Goal: Information Seeking & Learning: Learn about a topic

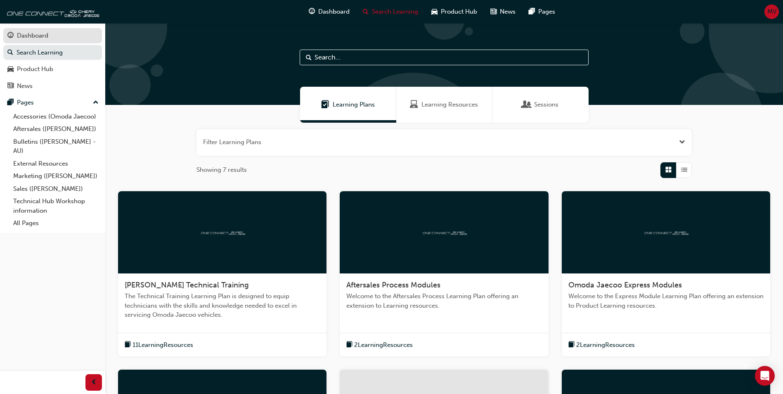
click at [39, 35] on div "Dashboard" at bounding box center [32, 35] width 31 height 9
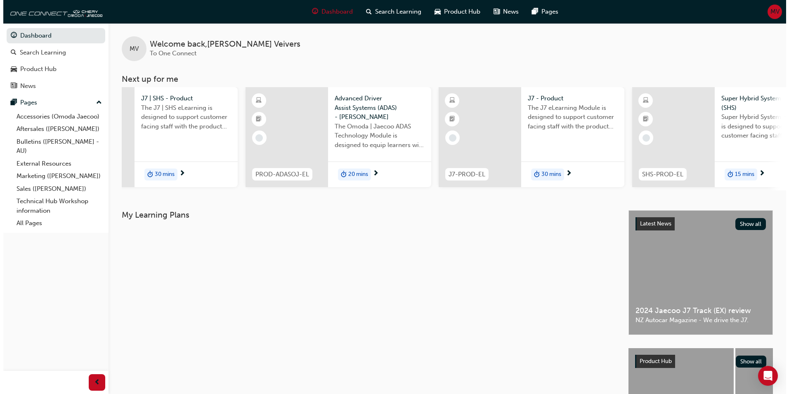
scroll to position [0, 271]
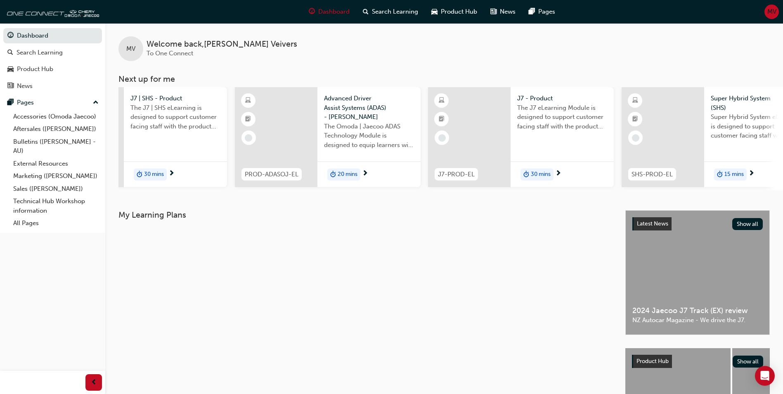
click at [505, 114] on div at bounding box center [469, 137] width 83 height 100
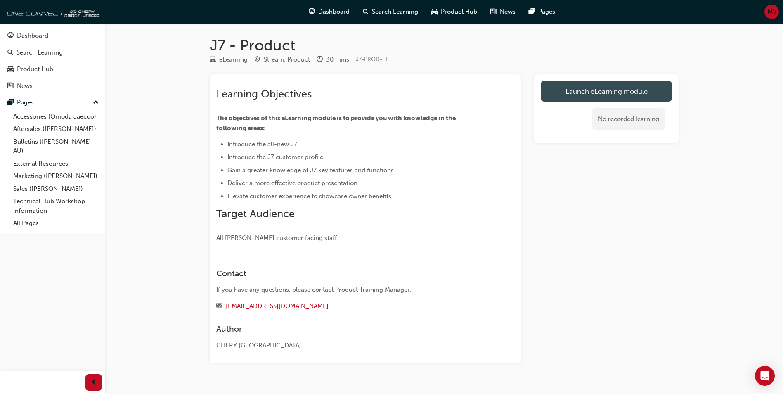
click at [589, 95] on link "Launch eLearning module" at bounding box center [606, 91] width 131 height 21
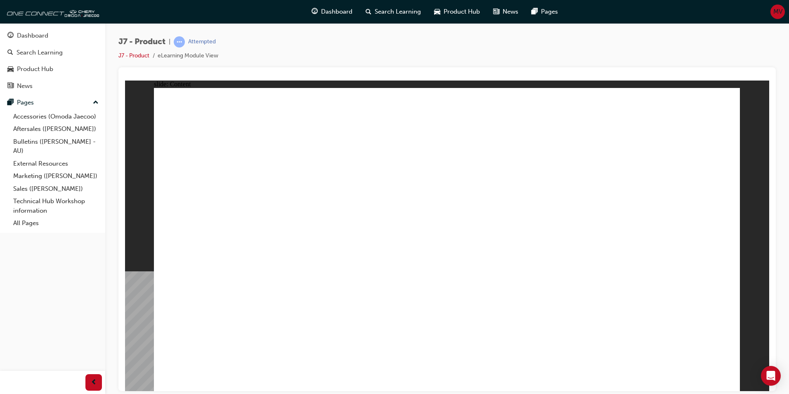
drag, startPoint x: 464, startPoint y: 152, endPoint x: 470, endPoint y: 151, distance: 6.2
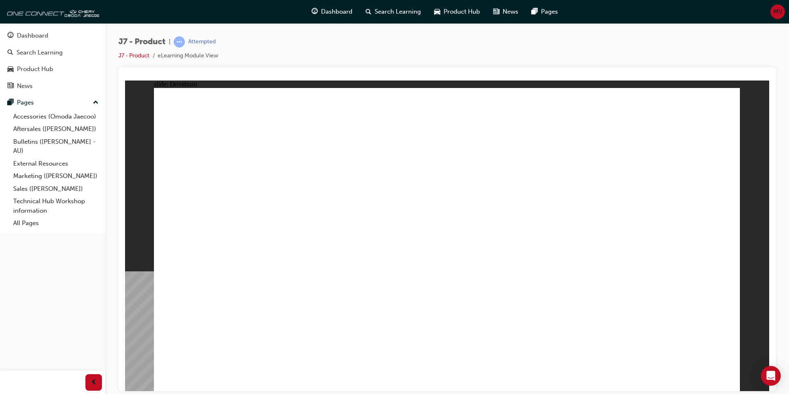
drag, startPoint x: 473, startPoint y: 257, endPoint x: 387, endPoint y: 272, distance: 87.5
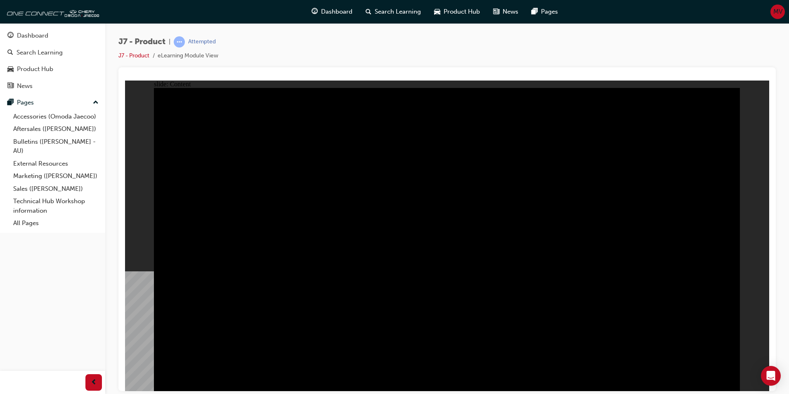
click at [19, 35] on div "Dashboard" at bounding box center [32, 35] width 31 height 9
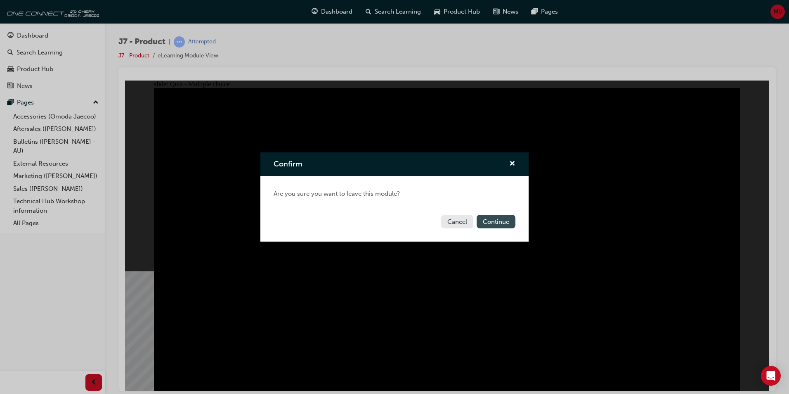
click at [488, 215] on button "Continue" at bounding box center [496, 222] width 39 height 14
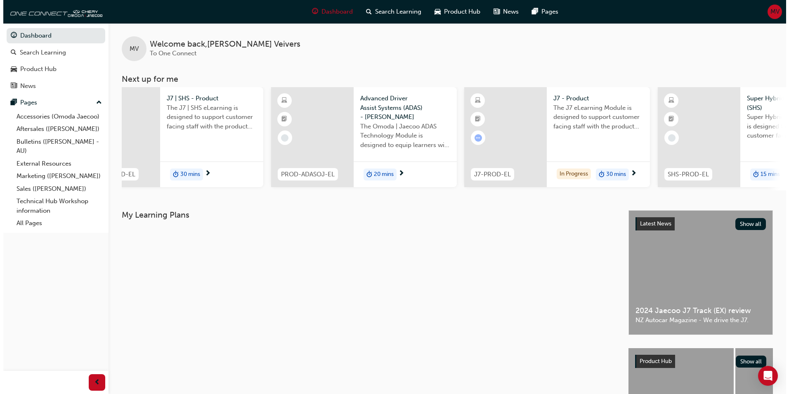
scroll to position [0, 239]
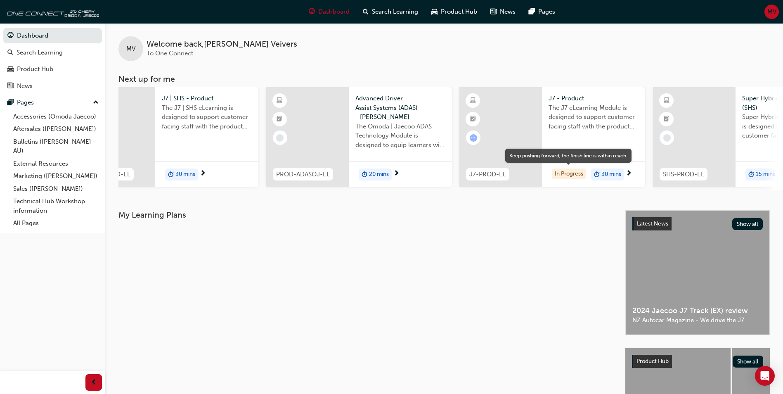
click at [565, 173] on div "In Progress" at bounding box center [569, 173] width 34 height 11
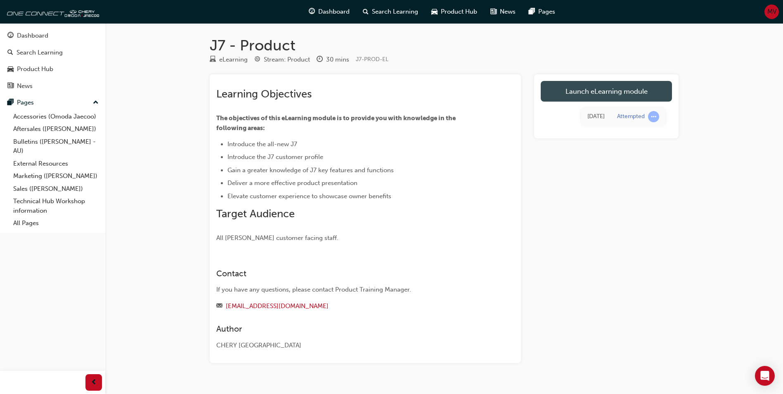
click at [622, 93] on link "Launch eLearning module" at bounding box center [606, 91] width 131 height 21
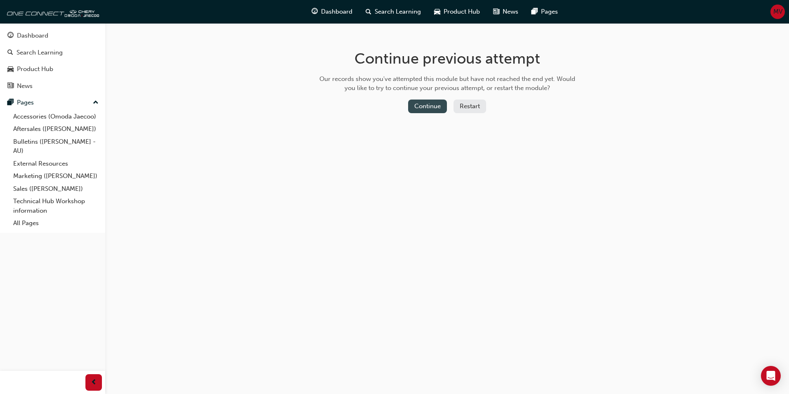
click at [420, 104] on button "Continue" at bounding box center [427, 106] width 39 height 14
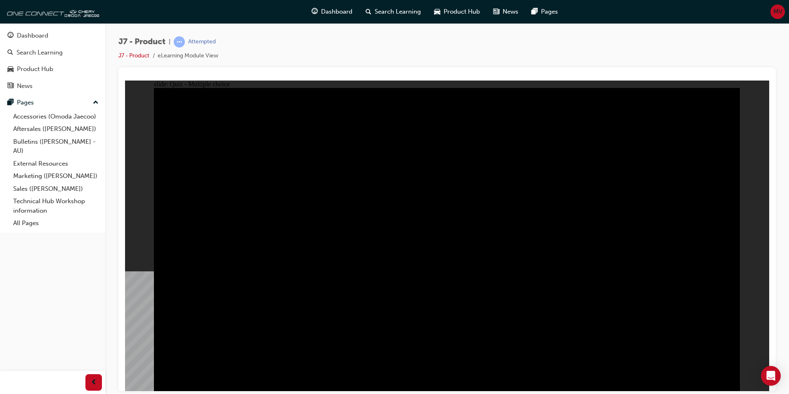
radio input "true"
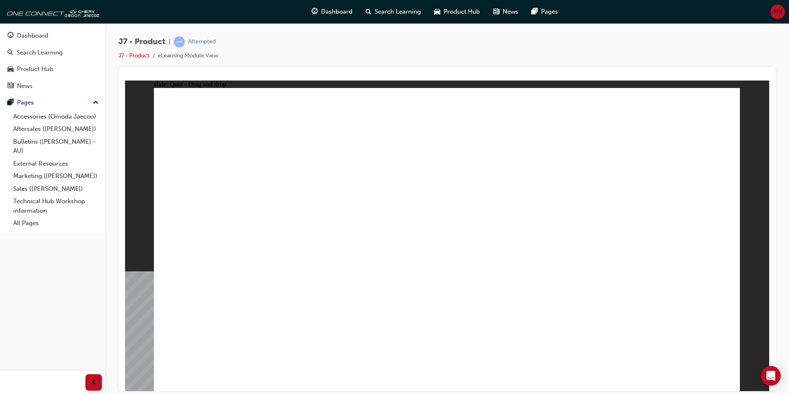
drag, startPoint x: 489, startPoint y: 192, endPoint x: 451, endPoint y: 258, distance: 76.9
drag, startPoint x: 471, startPoint y: 254, endPoint x: 522, endPoint y: 173, distance: 96.0
drag, startPoint x: 561, startPoint y: 123, endPoint x: 340, endPoint y: 254, distance: 256.9
drag, startPoint x: 648, startPoint y: 126, endPoint x: 201, endPoint y: 265, distance: 467.7
drag, startPoint x: 500, startPoint y: 177, endPoint x: 461, endPoint y: 241, distance: 75.4
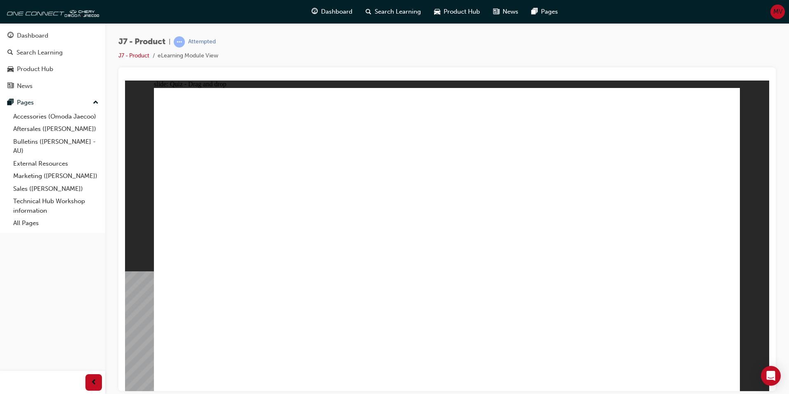
drag, startPoint x: 429, startPoint y: 131, endPoint x: 548, endPoint y: 258, distance: 173.8
drag, startPoint x: 601, startPoint y: 199, endPoint x: 657, endPoint y: 272, distance: 92.2
drag, startPoint x: 421, startPoint y: 119, endPoint x: 677, endPoint y: 267, distance: 295.2
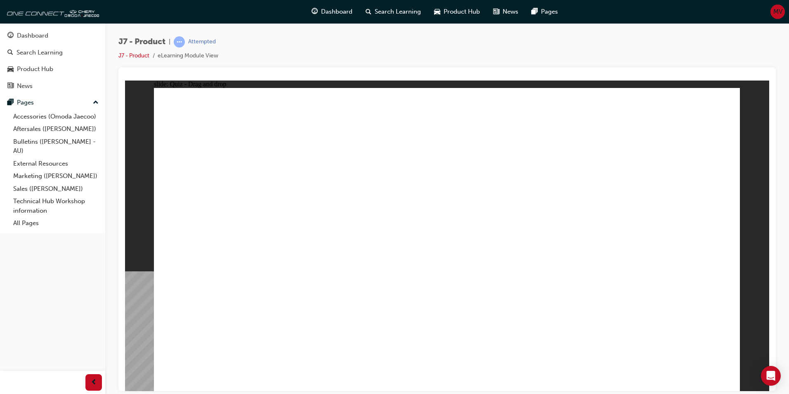
drag, startPoint x: 594, startPoint y: 191, endPoint x: 551, endPoint y: 258, distance: 80.4
drag, startPoint x: 563, startPoint y: 127, endPoint x: 340, endPoint y: 217, distance: 239.8
drag, startPoint x: 490, startPoint y: 186, endPoint x: 346, endPoint y: 260, distance: 161.3
drag, startPoint x: 673, startPoint y: 129, endPoint x: 489, endPoint y: 268, distance: 231.1
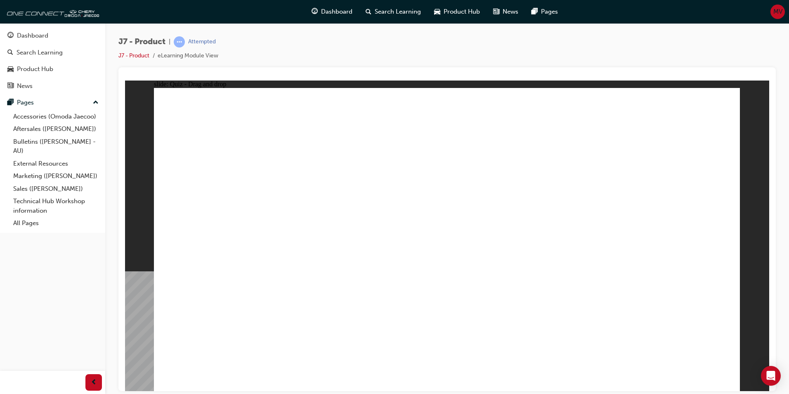
radio input "true"
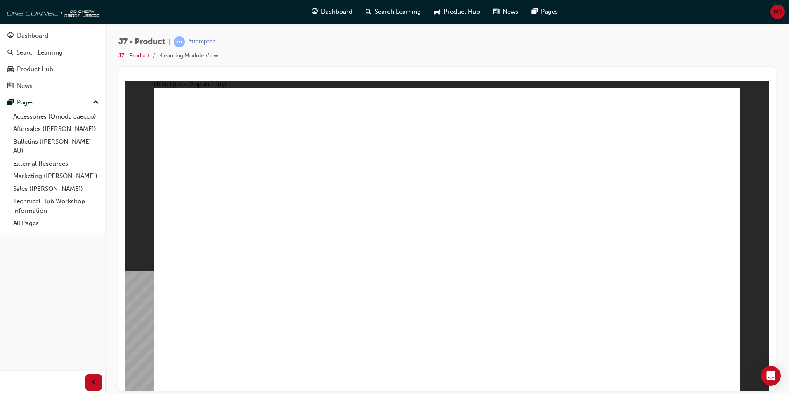
drag, startPoint x: 474, startPoint y: 139, endPoint x: 531, endPoint y: 320, distance: 190.0
drag, startPoint x: 517, startPoint y: 203, endPoint x: 531, endPoint y: 258, distance: 56.3
drag, startPoint x: 554, startPoint y: 118, endPoint x: 486, endPoint y: 238, distance: 137.2
drag, startPoint x: 436, startPoint y: 146, endPoint x: 533, endPoint y: 261, distance: 150.3
drag, startPoint x: 531, startPoint y: 205, endPoint x: 499, endPoint y: 297, distance: 97.2
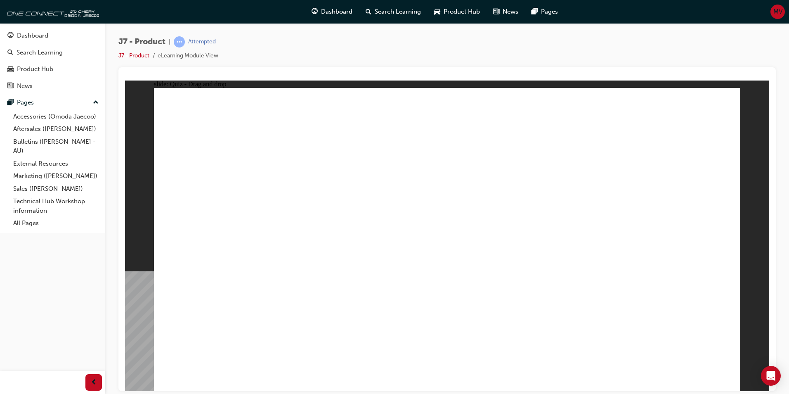
drag, startPoint x: 455, startPoint y: 179, endPoint x: 288, endPoint y: 307, distance: 210.5
drag, startPoint x: 601, startPoint y: 153, endPoint x: 459, endPoint y: 322, distance: 220.0
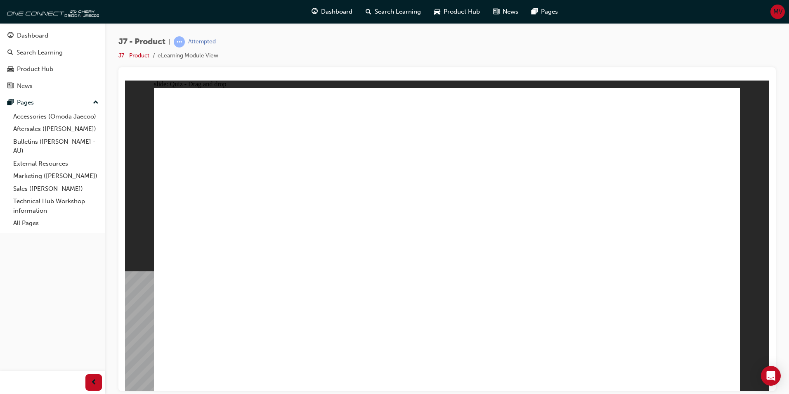
drag, startPoint x: 432, startPoint y: 125, endPoint x: 278, endPoint y: 313, distance: 242.5
drag, startPoint x: 560, startPoint y: 121, endPoint x: 236, endPoint y: 284, distance: 362.7
drag, startPoint x: 672, startPoint y: 125, endPoint x: 538, endPoint y: 312, distance: 229.8
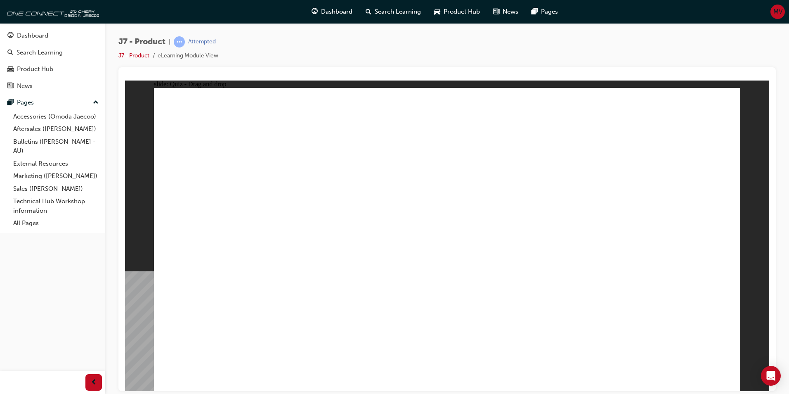
drag, startPoint x: 411, startPoint y: 118, endPoint x: 303, endPoint y: 278, distance: 192.3
drag, startPoint x: 674, startPoint y: 134, endPoint x: 239, endPoint y: 264, distance: 453.8
drag, startPoint x: 457, startPoint y: 119, endPoint x: 280, endPoint y: 256, distance: 224.5
drag, startPoint x: 509, startPoint y: 125, endPoint x: 341, endPoint y: 270, distance: 222.4
drag, startPoint x: 554, startPoint y: 122, endPoint x: 416, endPoint y: 251, distance: 189.8
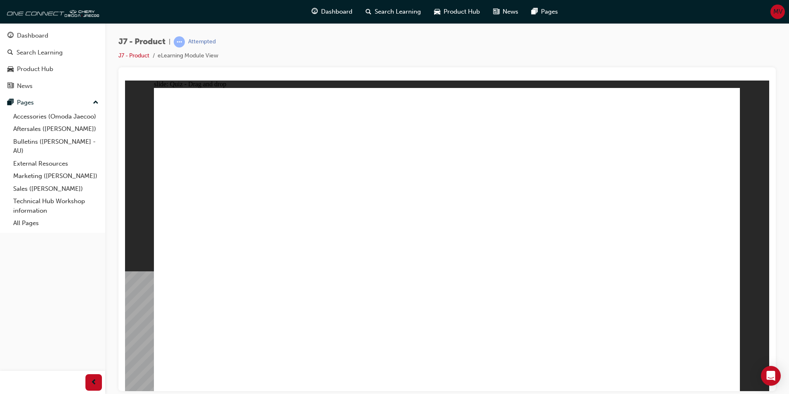
drag, startPoint x: 601, startPoint y: 124, endPoint x: 217, endPoint y: 293, distance: 419.9
drag, startPoint x: 630, startPoint y: 122, endPoint x: 473, endPoint y: 274, distance: 218.3
drag, startPoint x: 608, startPoint y: 180, endPoint x: 308, endPoint y: 285, distance: 318.2
drag, startPoint x: 463, startPoint y: 144, endPoint x: 471, endPoint y: 279, distance: 134.8
drag, startPoint x: 504, startPoint y: 168, endPoint x: 512, endPoint y: 266, distance: 98.6
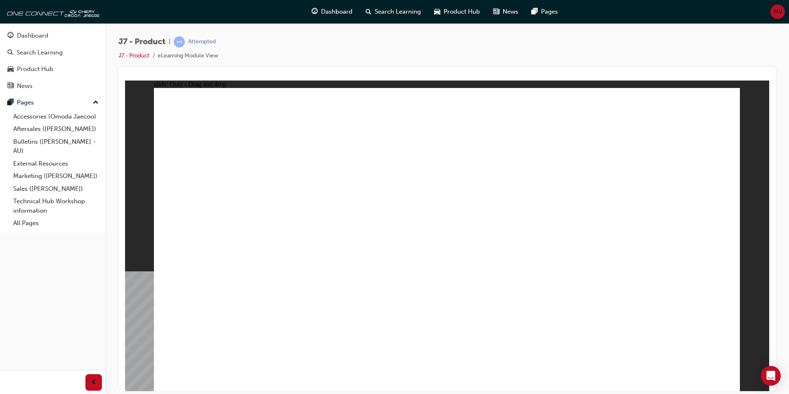
drag, startPoint x: 556, startPoint y: 151, endPoint x: 310, endPoint y: 288, distance: 282.1
drag, startPoint x: 599, startPoint y: 151, endPoint x: 346, endPoint y: 274, distance: 281.3
drag, startPoint x: 412, startPoint y: 181, endPoint x: 383, endPoint y: 288, distance: 111.0
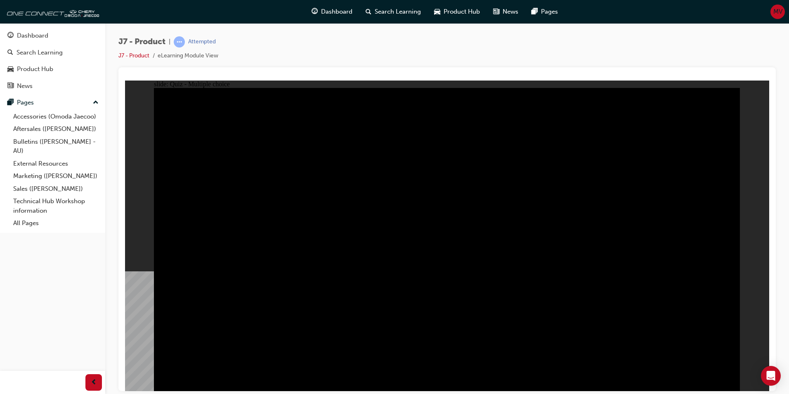
radio input "true"
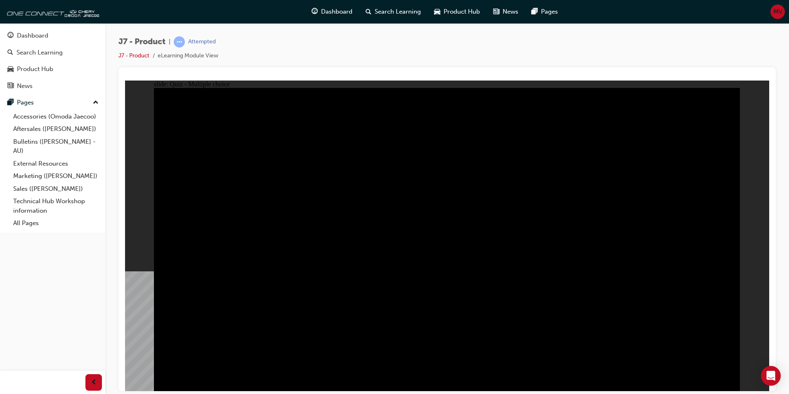
radio input "true"
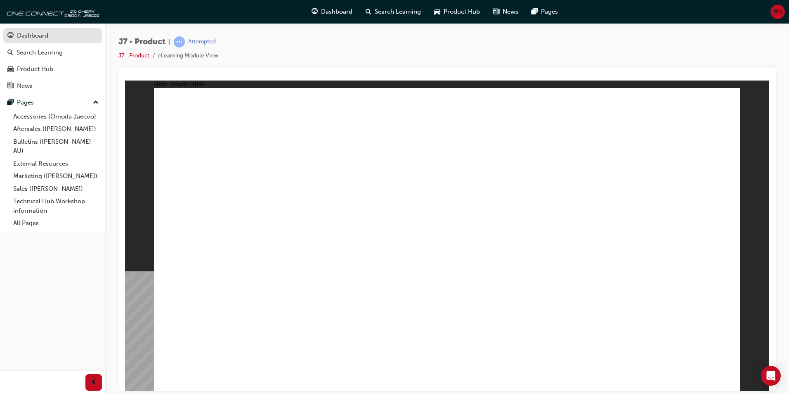
click at [32, 39] on div "Dashboard" at bounding box center [32, 35] width 31 height 9
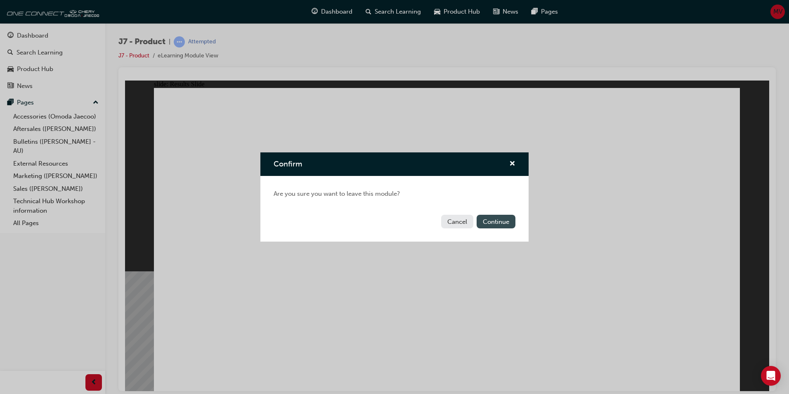
click at [495, 224] on button "Continue" at bounding box center [496, 222] width 39 height 14
